Goal: Transaction & Acquisition: Purchase product/service

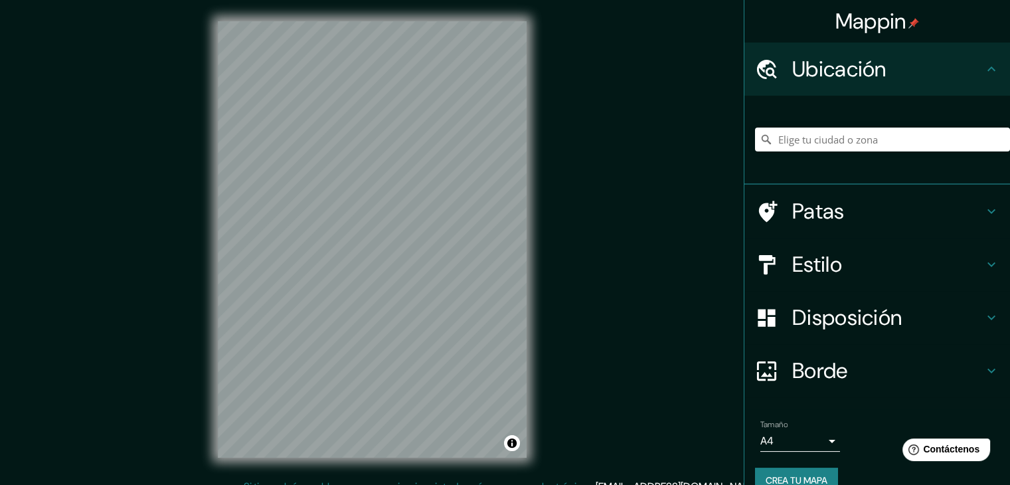
click at [829, 256] on font "Estilo" at bounding box center [817, 264] width 50 height 28
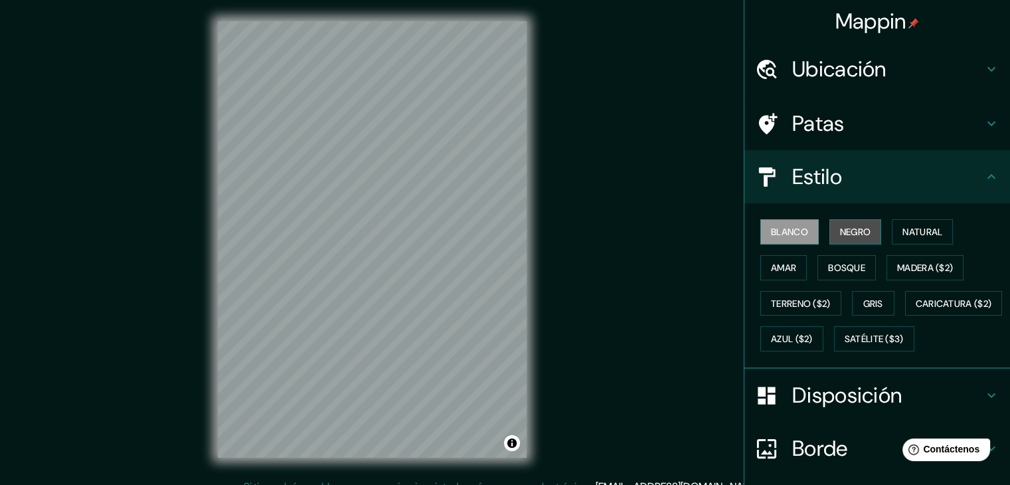
click at [845, 234] on font "Negro" at bounding box center [855, 232] width 31 height 12
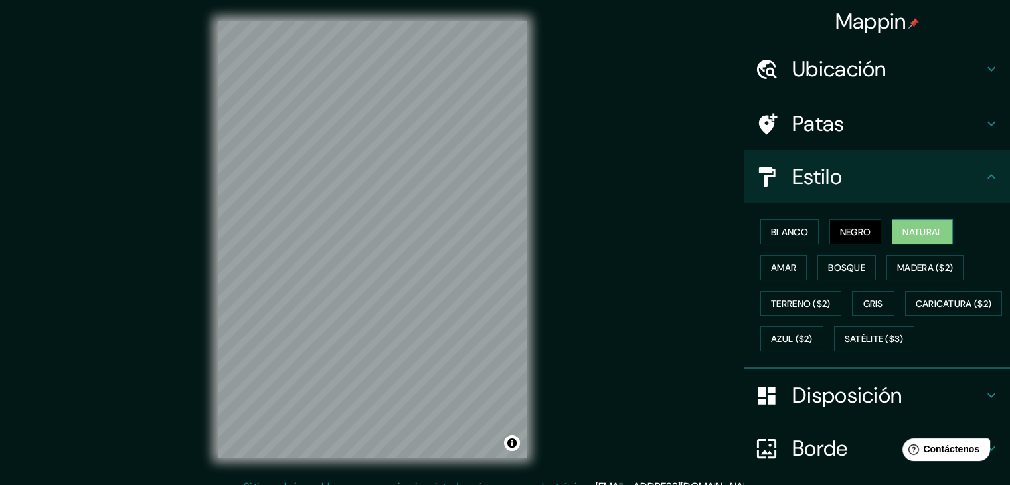
click at [903, 233] on font "Natural" at bounding box center [923, 232] width 40 height 12
click at [771, 264] on font "Amar" at bounding box center [783, 268] width 25 height 12
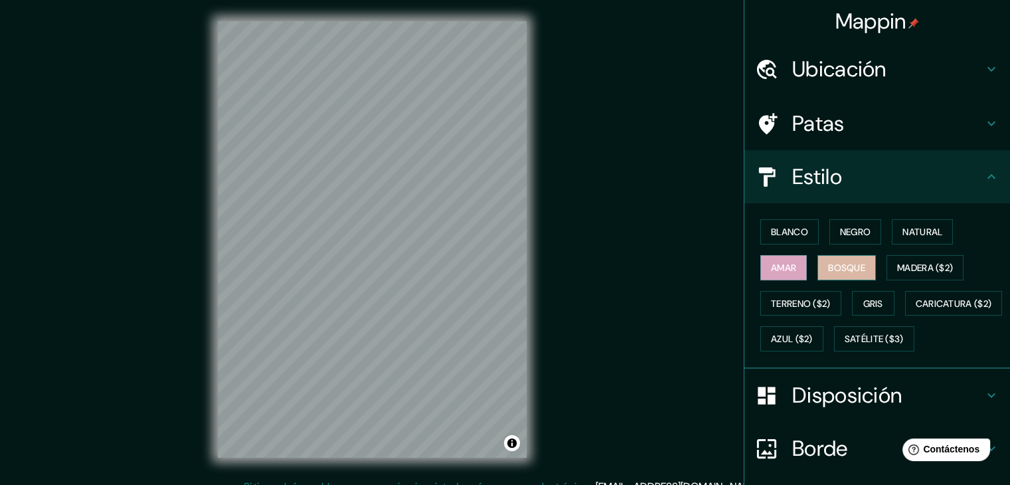
click at [844, 272] on font "Bosque" at bounding box center [846, 267] width 37 height 17
click at [887, 272] on button "Madera ($2)" at bounding box center [925, 267] width 77 height 25
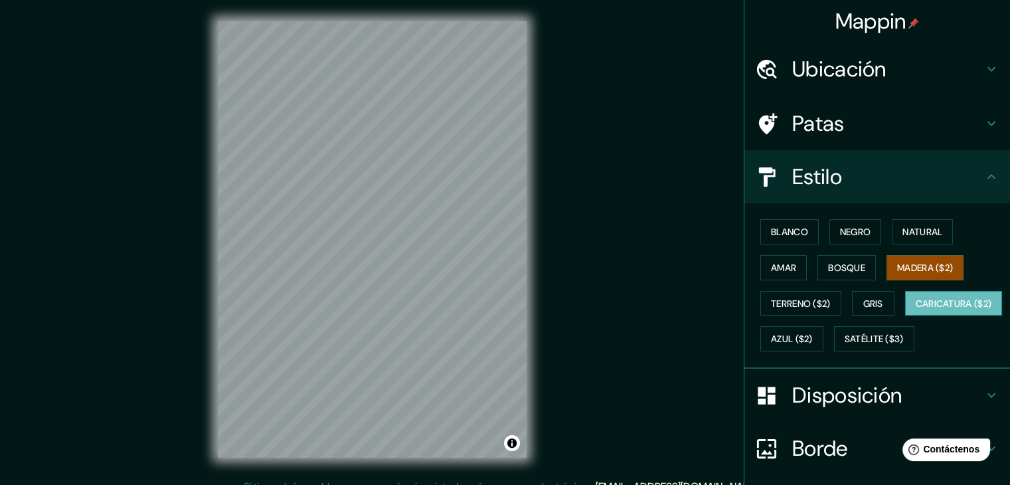
click at [916, 312] on font "Caricatura ($2)" at bounding box center [954, 303] width 76 height 17
click at [837, 267] on font "Bosque" at bounding box center [846, 268] width 37 height 12
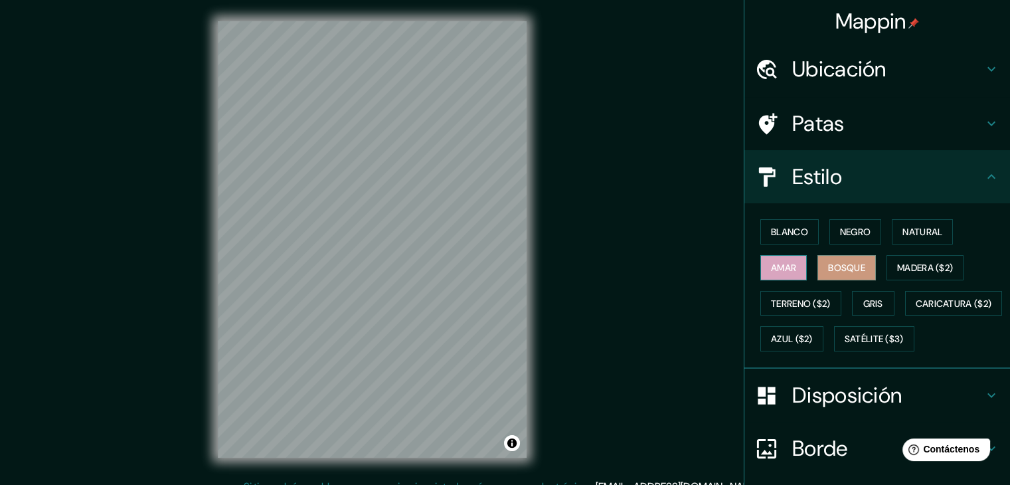
click at [778, 257] on button "Amar" at bounding box center [784, 267] width 46 height 25
click at [818, 262] on button "Bosque" at bounding box center [847, 267] width 58 height 25
click at [884, 300] on button "Gris" at bounding box center [873, 303] width 43 height 25
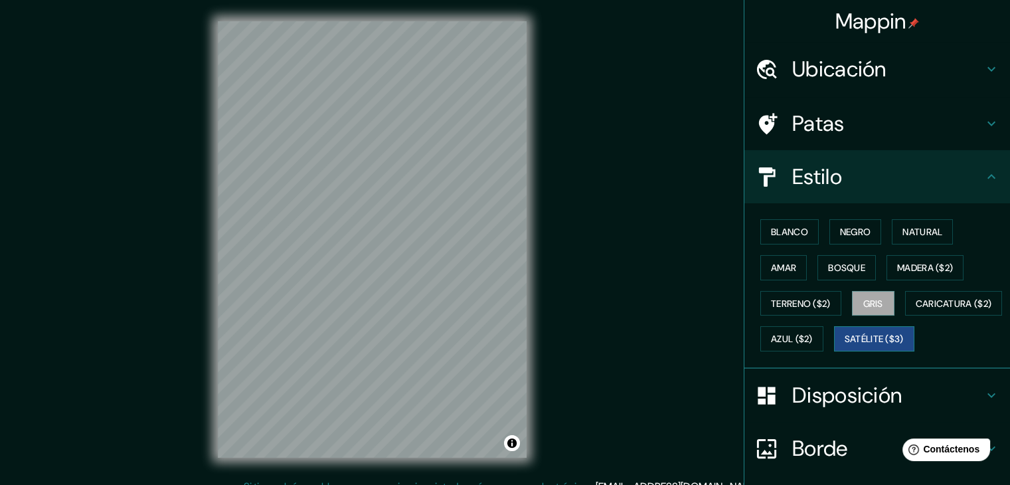
click at [845, 345] on font "Satélite ($3)" at bounding box center [874, 339] width 59 height 12
click at [813, 343] on font "Azul ($2)" at bounding box center [792, 338] width 42 height 17
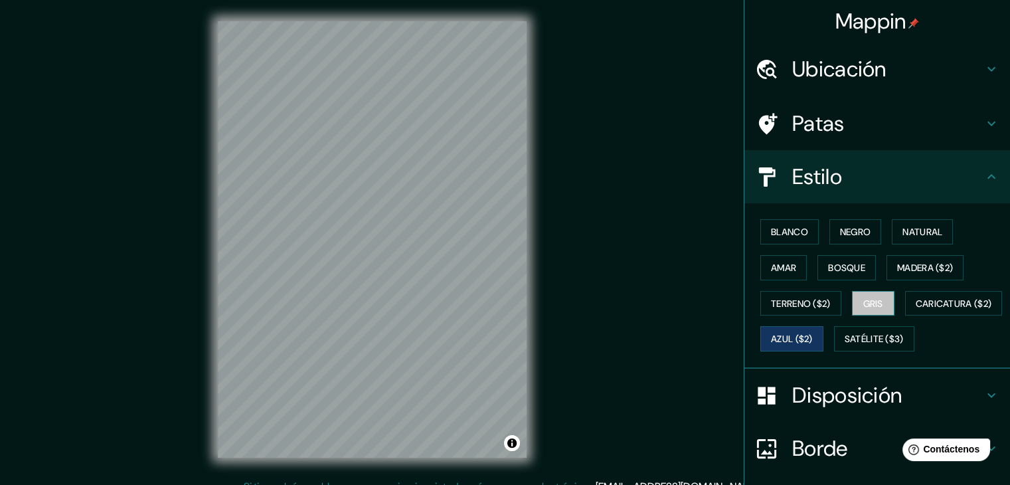
click at [874, 306] on font "Gris" at bounding box center [873, 304] width 20 height 12
click at [918, 272] on font "Madera ($2)" at bounding box center [925, 268] width 56 height 12
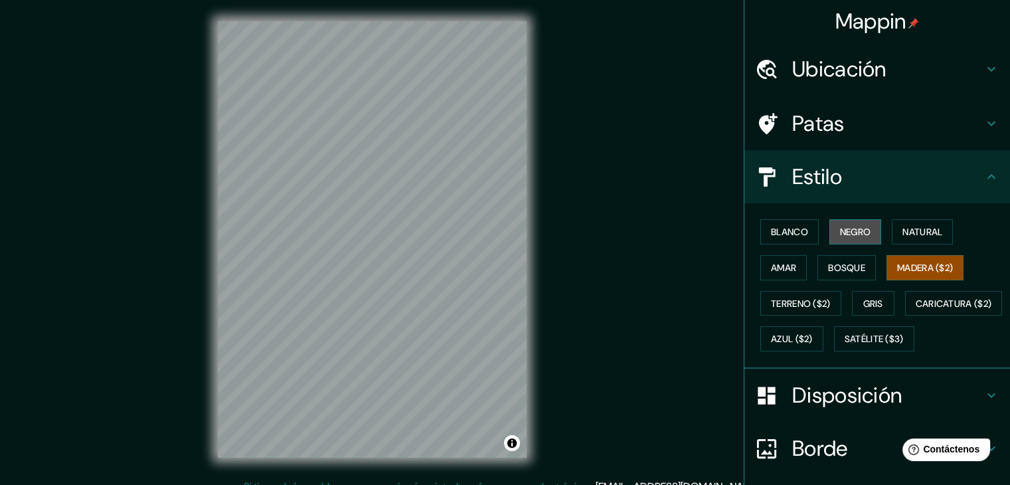
click at [866, 236] on button "Negro" at bounding box center [856, 231] width 52 height 25
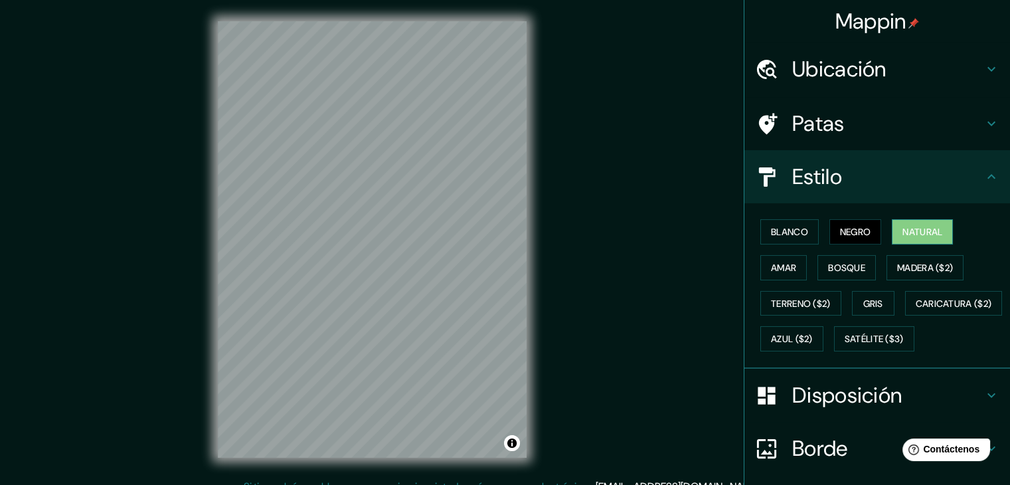
click at [911, 231] on font "Natural" at bounding box center [923, 232] width 40 height 12
click at [842, 269] on font "Bosque" at bounding box center [846, 268] width 37 height 12
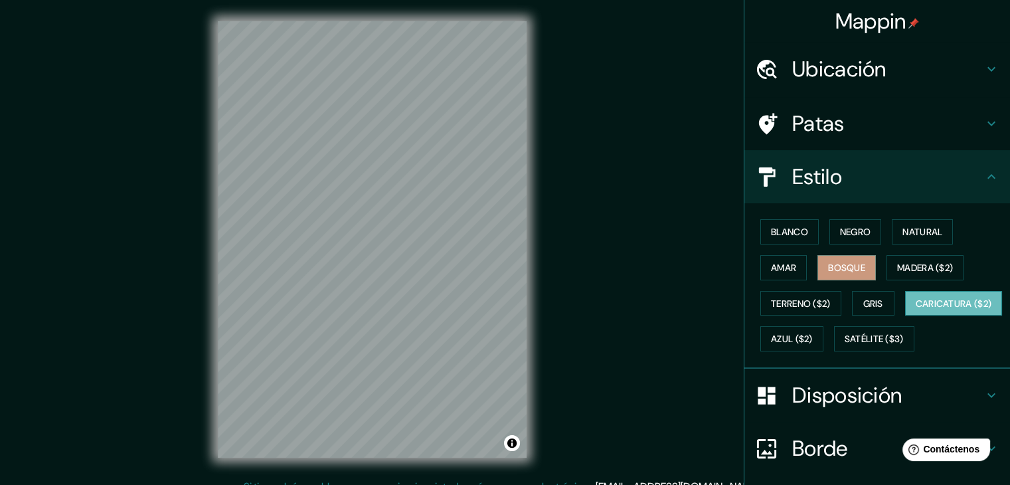
click at [916, 310] on font "Caricatura ($2)" at bounding box center [954, 304] width 76 height 12
click at [797, 302] on font "Terreno ($2)" at bounding box center [801, 304] width 60 height 12
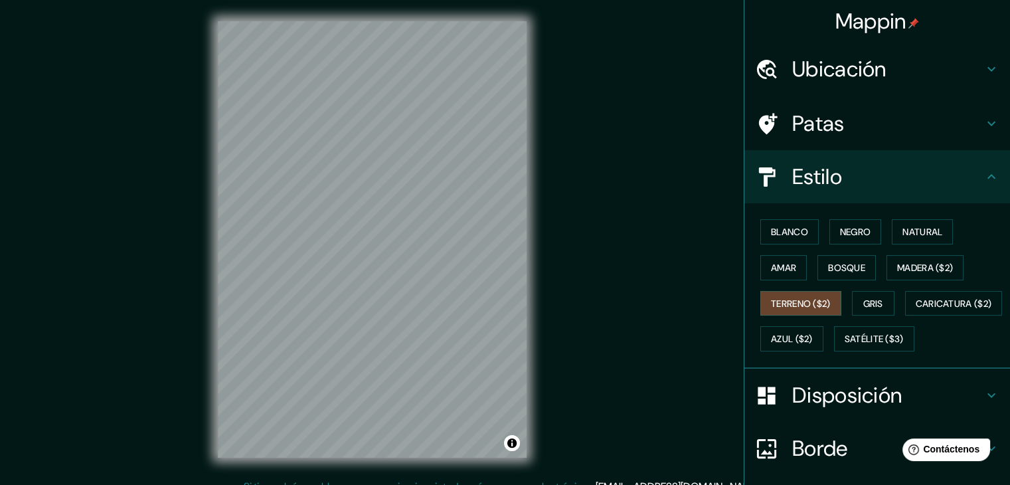
click at [858, 72] on font "Ubicación" at bounding box center [839, 69] width 94 height 28
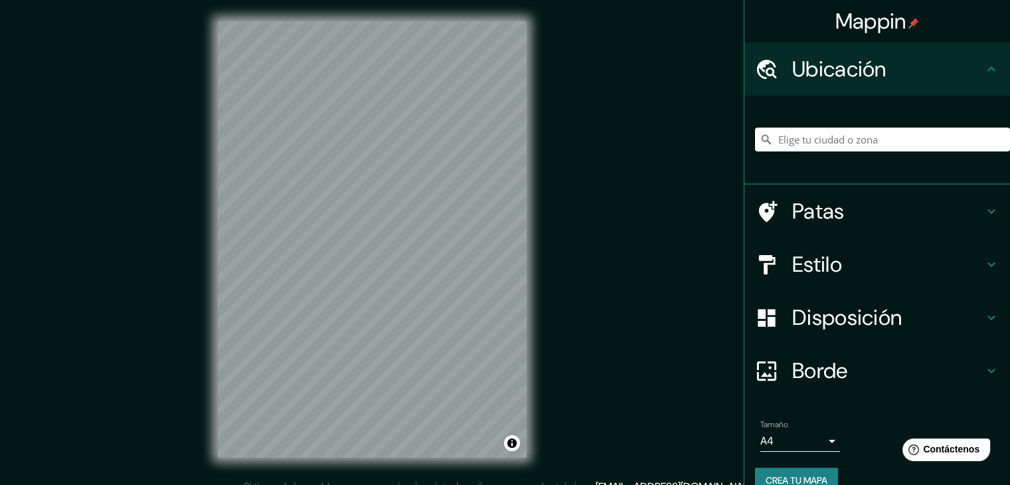
click at [829, 136] on input "Elige tu ciudad o zona" at bounding box center [882, 140] width 255 height 24
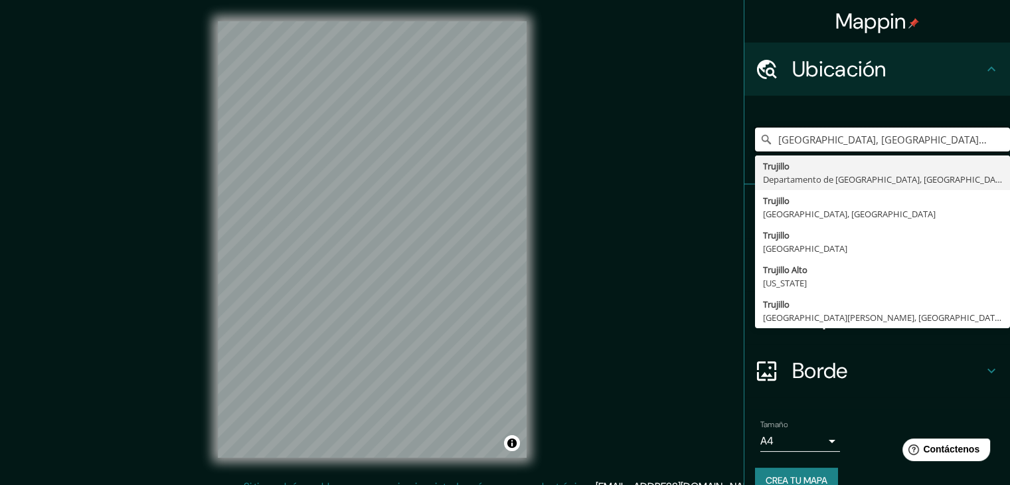
type input "[GEOGRAPHIC_DATA], [GEOGRAPHIC_DATA], [GEOGRAPHIC_DATA]"
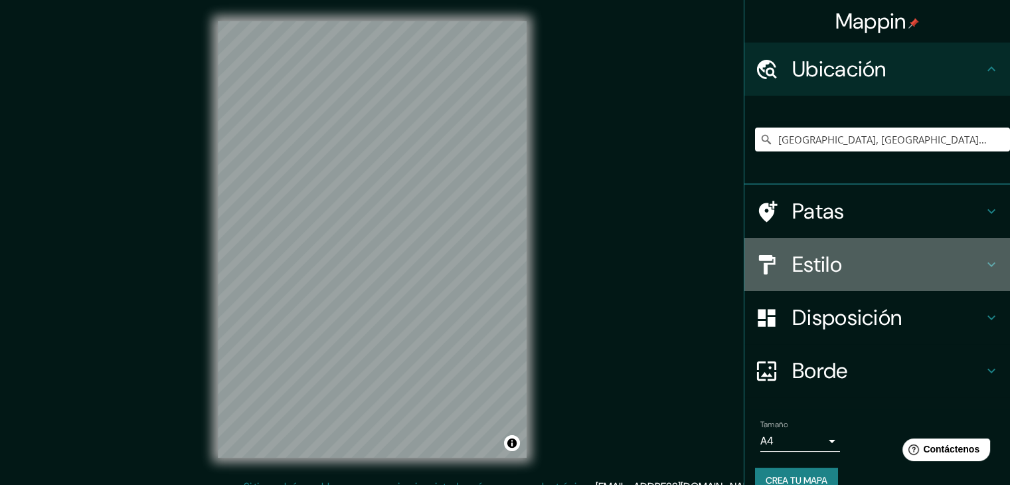
click at [826, 272] on font "Estilo" at bounding box center [817, 264] width 50 height 28
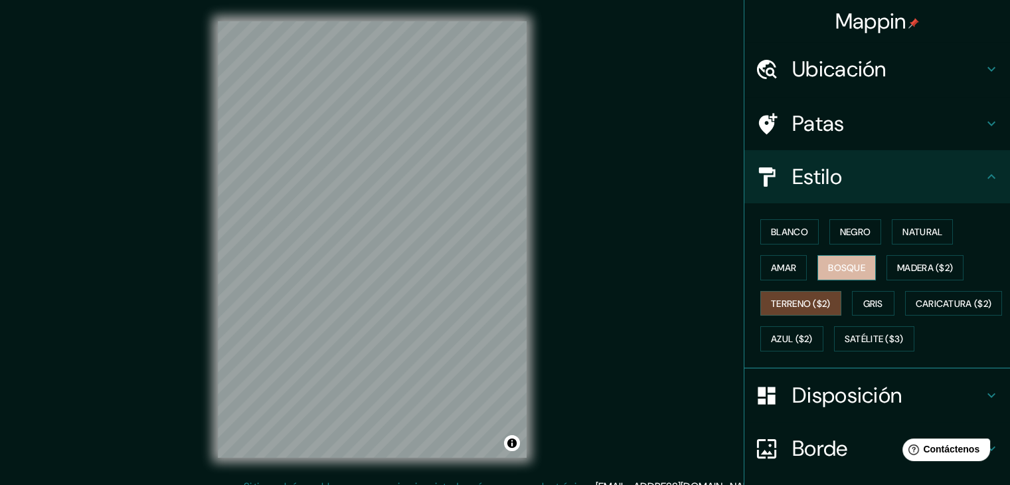
click at [838, 266] on font "Bosque" at bounding box center [846, 268] width 37 height 12
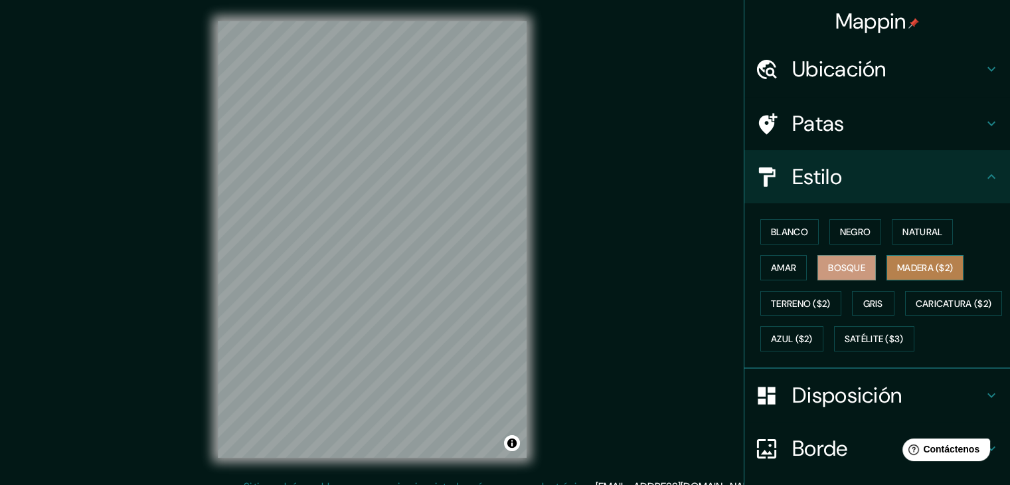
click at [898, 269] on font "Madera ($2)" at bounding box center [925, 268] width 56 height 12
click at [818, 264] on button "Bosque" at bounding box center [847, 267] width 58 height 25
